Goal: Task Accomplishment & Management: Manage account settings

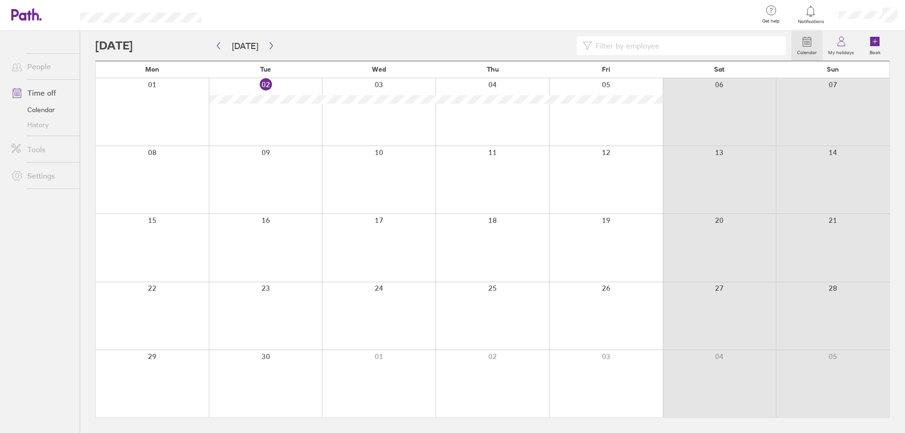
click at [386, 307] on div at bounding box center [379, 315] width 114 height 67
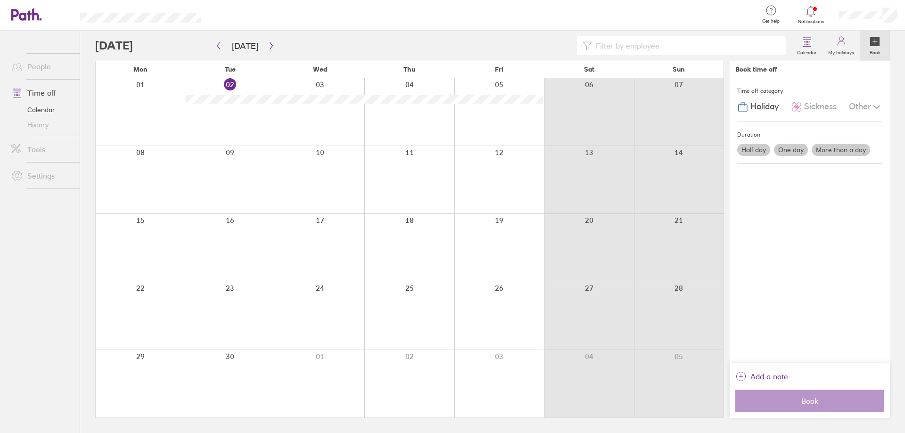
click at [329, 298] on div at bounding box center [320, 315] width 90 height 67
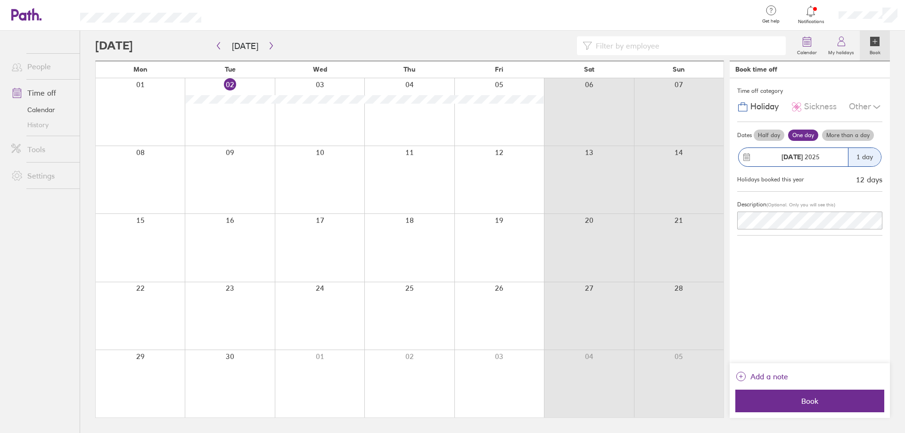
click at [323, 310] on div at bounding box center [320, 315] width 90 height 67
click at [324, 303] on div at bounding box center [320, 315] width 90 height 67
click at [815, 401] on span "Book" at bounding box center [810, 401] width 136 height 8
